Goal: Information Seeking & Learning: Learn about a topic

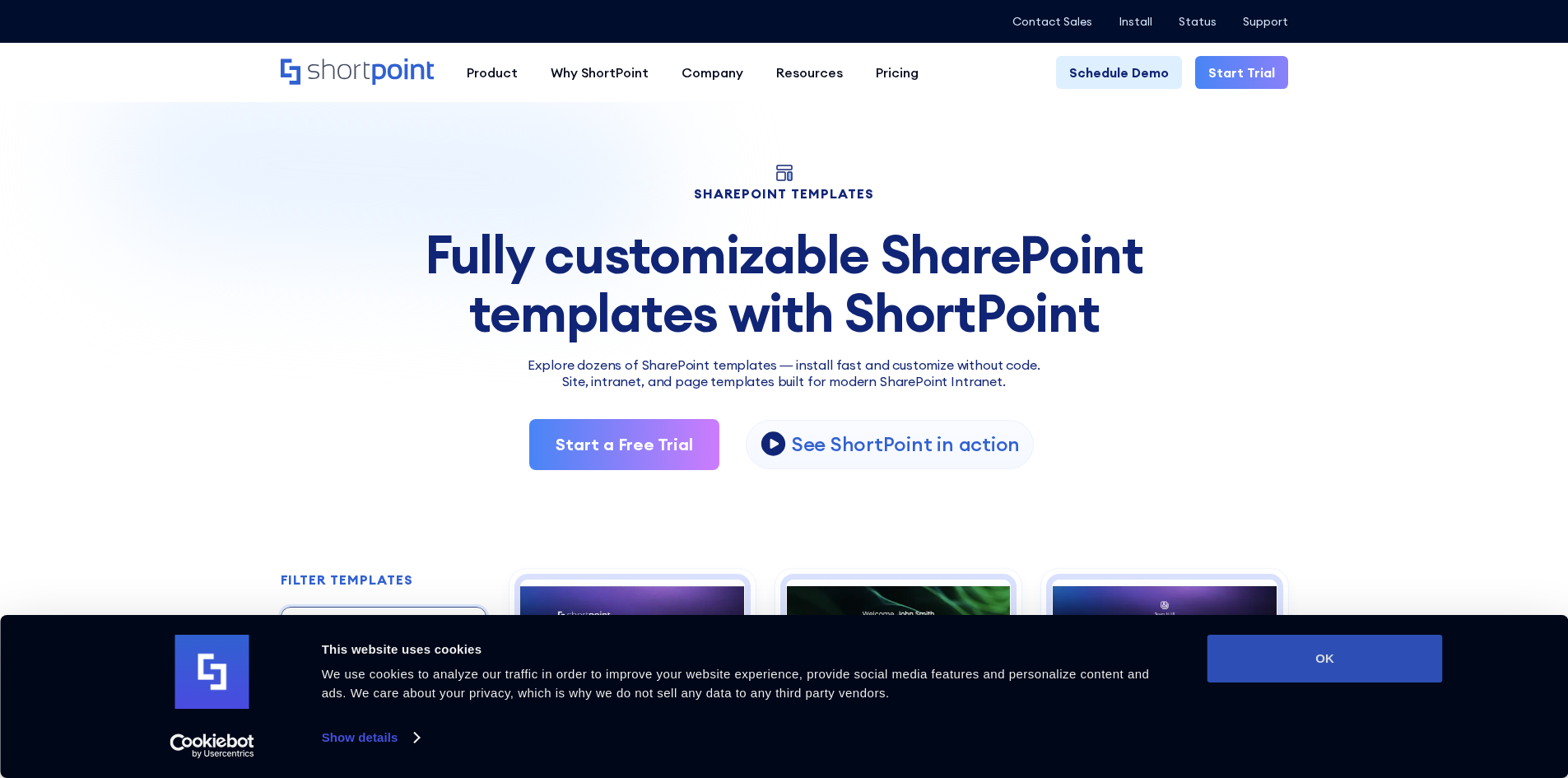
click at [1352, 660] on button "OK" at bounding box center [1324, 658] width 235 height 48
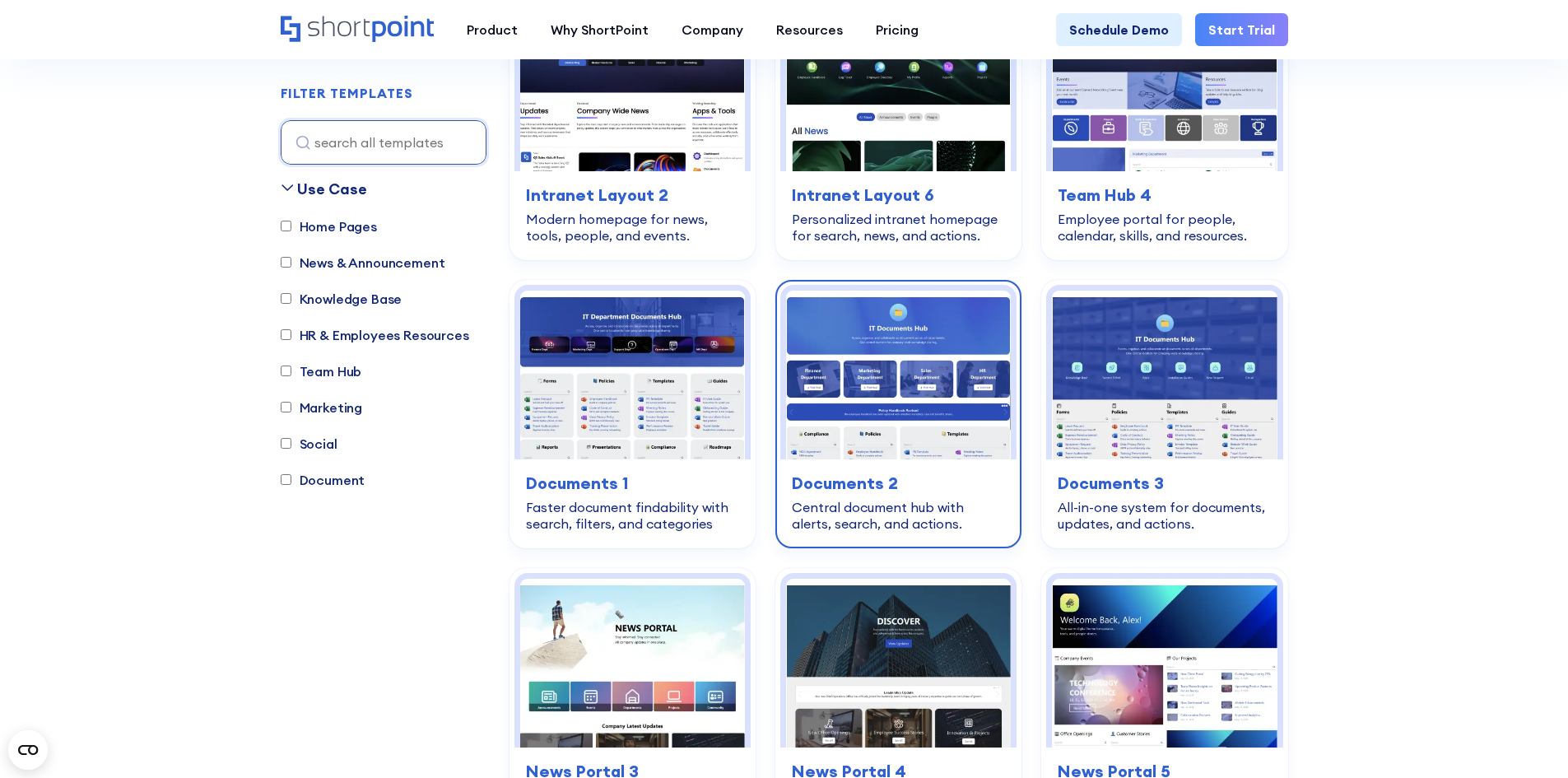
scroll to position [576, 0]
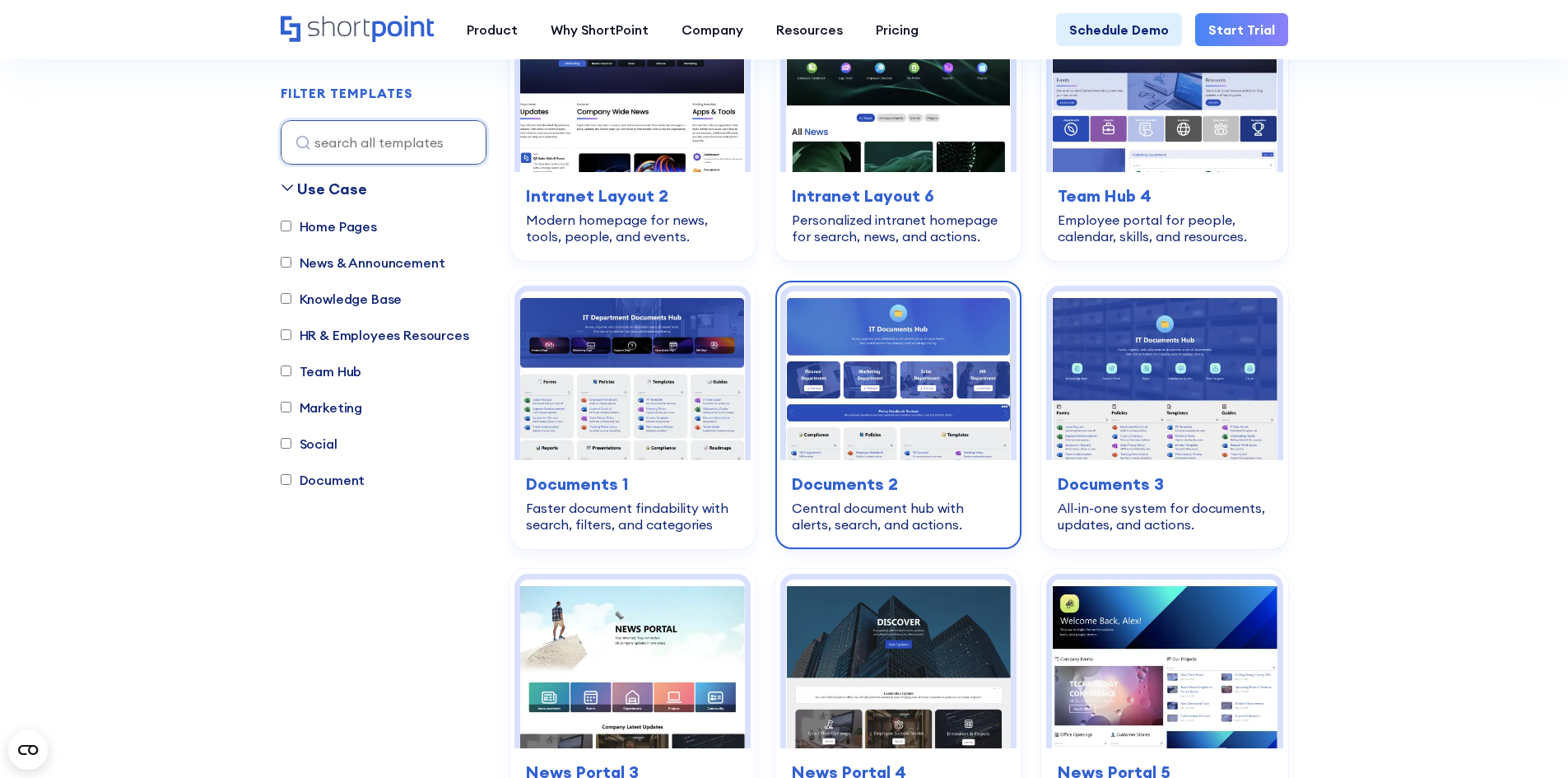
click at [884, 381] on img at bounding box center [899, 376] width 225 height 169
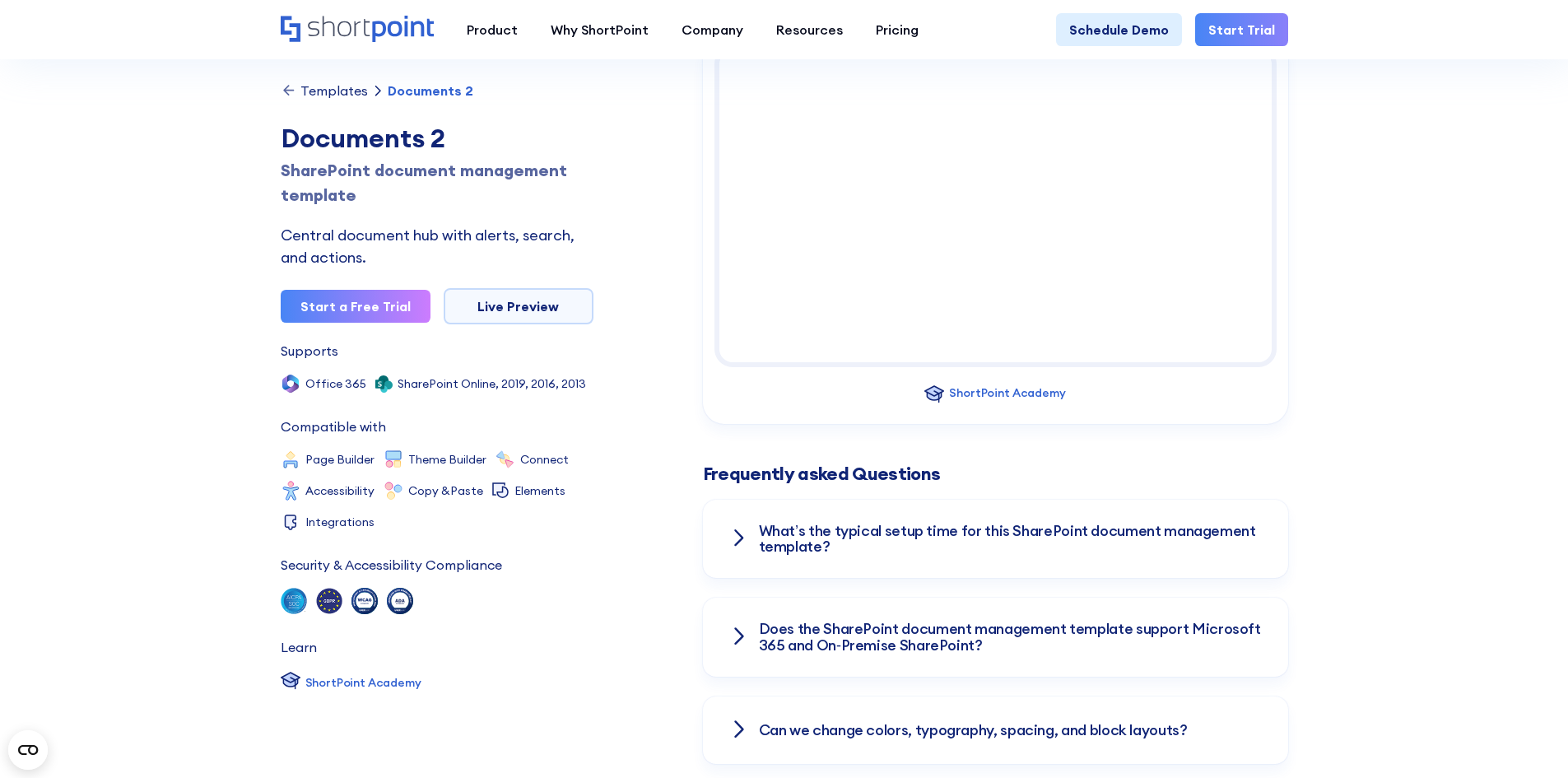
scroll to position [1317, 0]
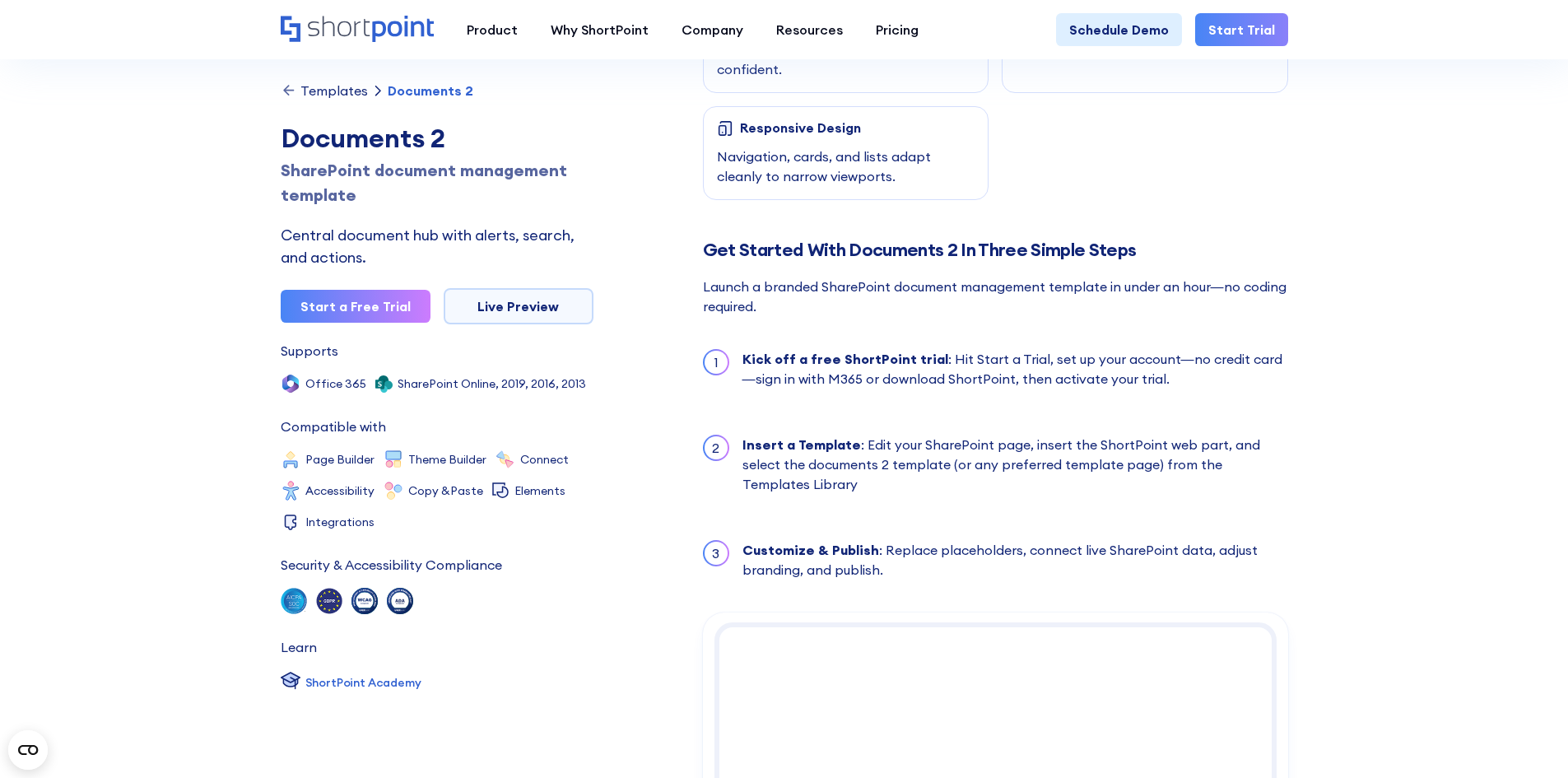
drag, startPoint x: 1149, startPoint y: 229, endPoint x: 1088, endPoint y: 3, distance: 234.1
click at [1151, 200] on div "About this Template A focused hub for day-to-day document work. The hero sectio…" at bounding box center [996, 254] width 585 height 2892
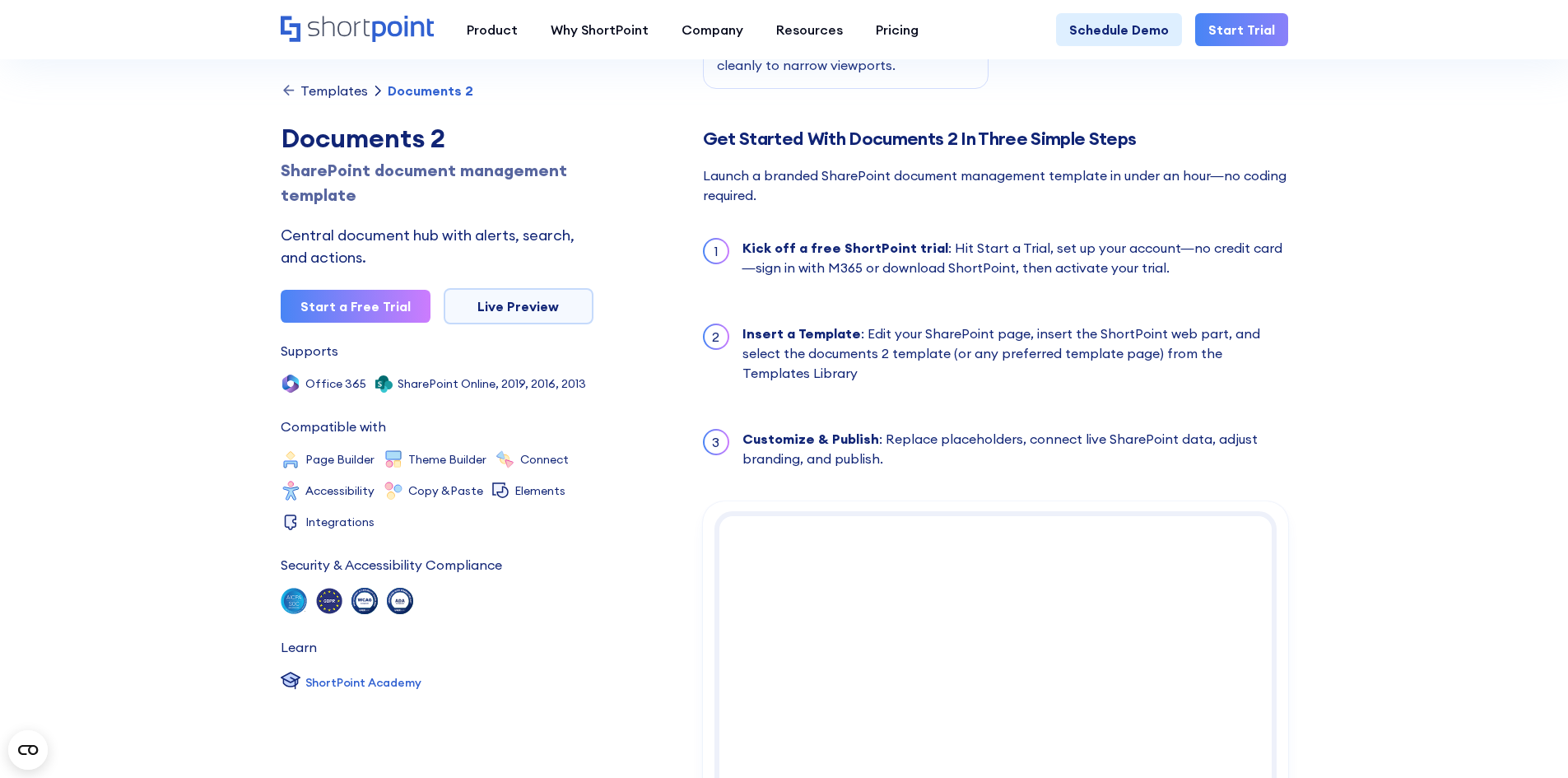
scroll to position [1399, 0]
